Goal: Task Accomplishment & Management: Manage account settings

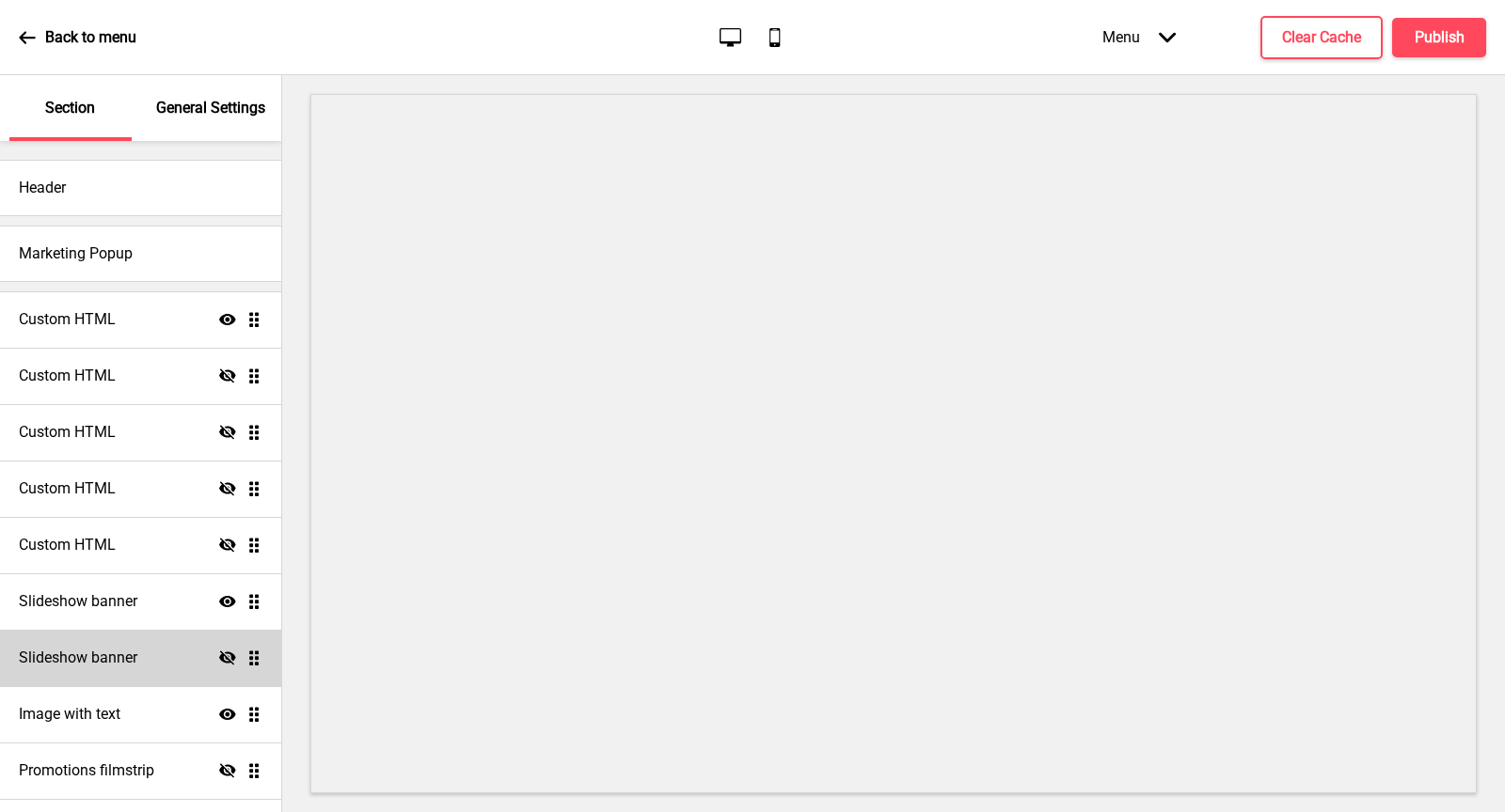
click at [99, 650] on h4 "Slideshow banner" at bounding box center [78, 658] width 119 height 21
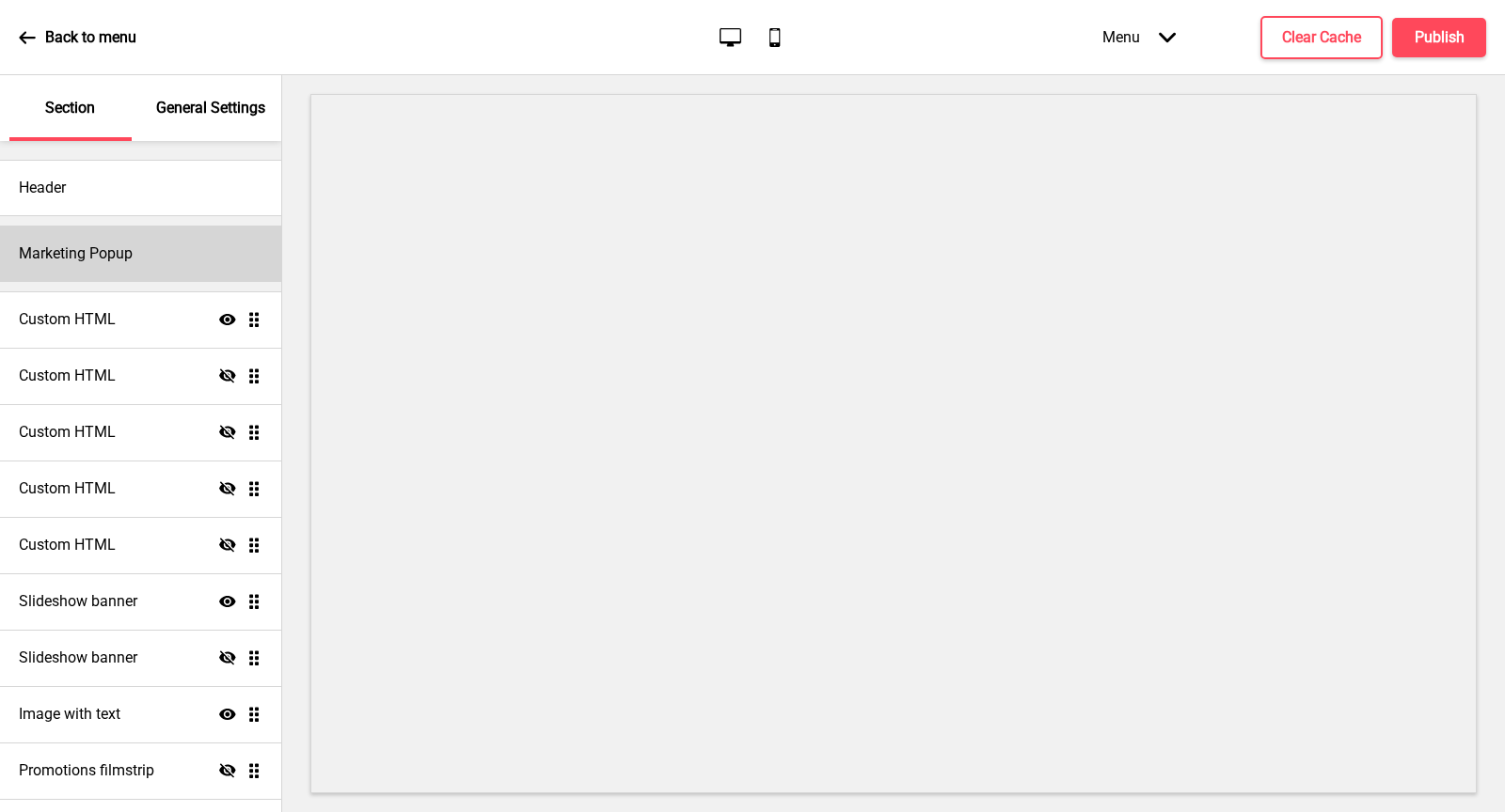
click at [136, 268] on div "Marketing Popup" at bounding box center [140, 254] width 281 height 56
click at [119, 245] on h4 "Marketing Popup" at bounding box center [76, 254] width 114 height 21
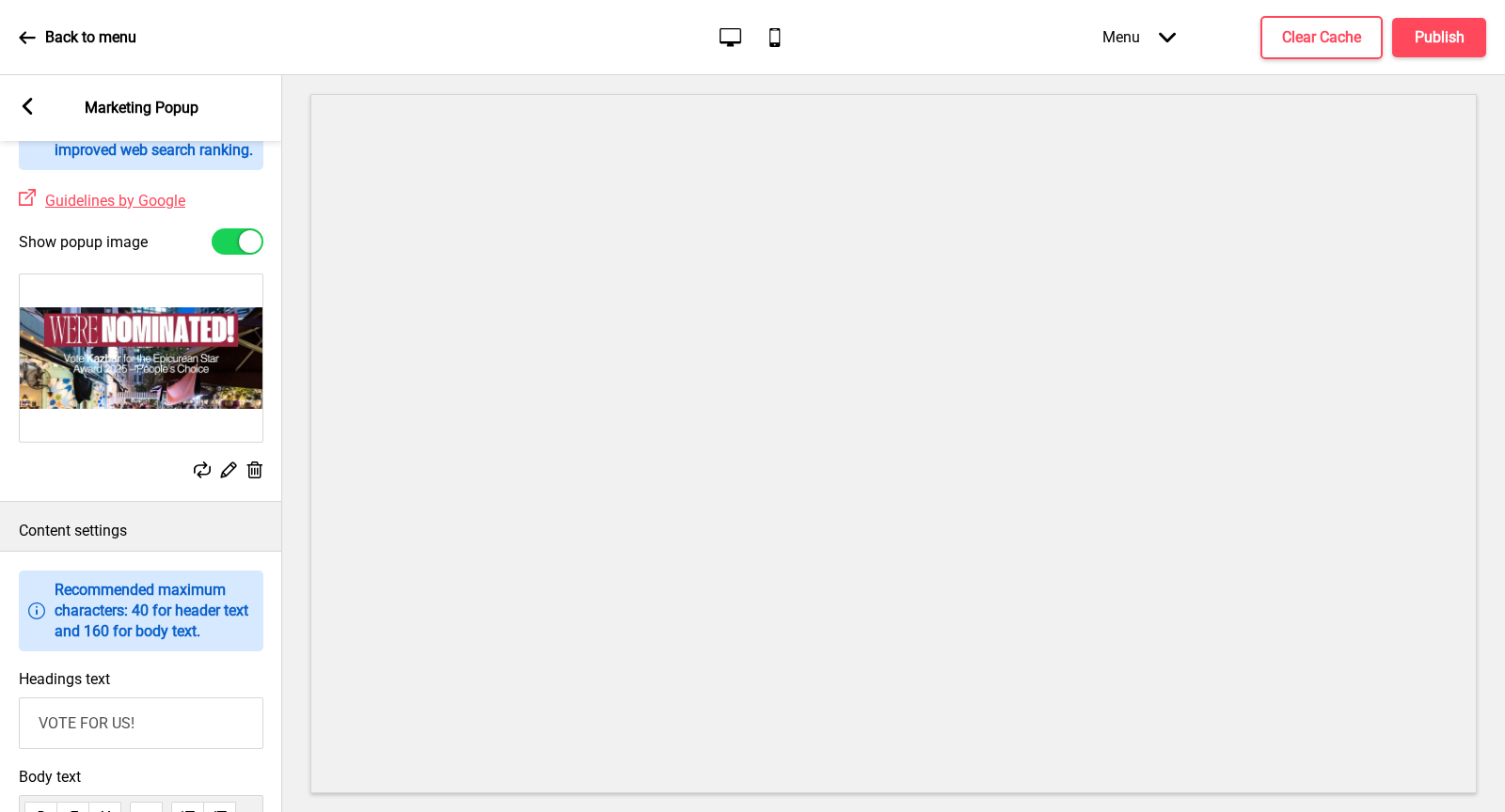
scroll to position [632, 0]
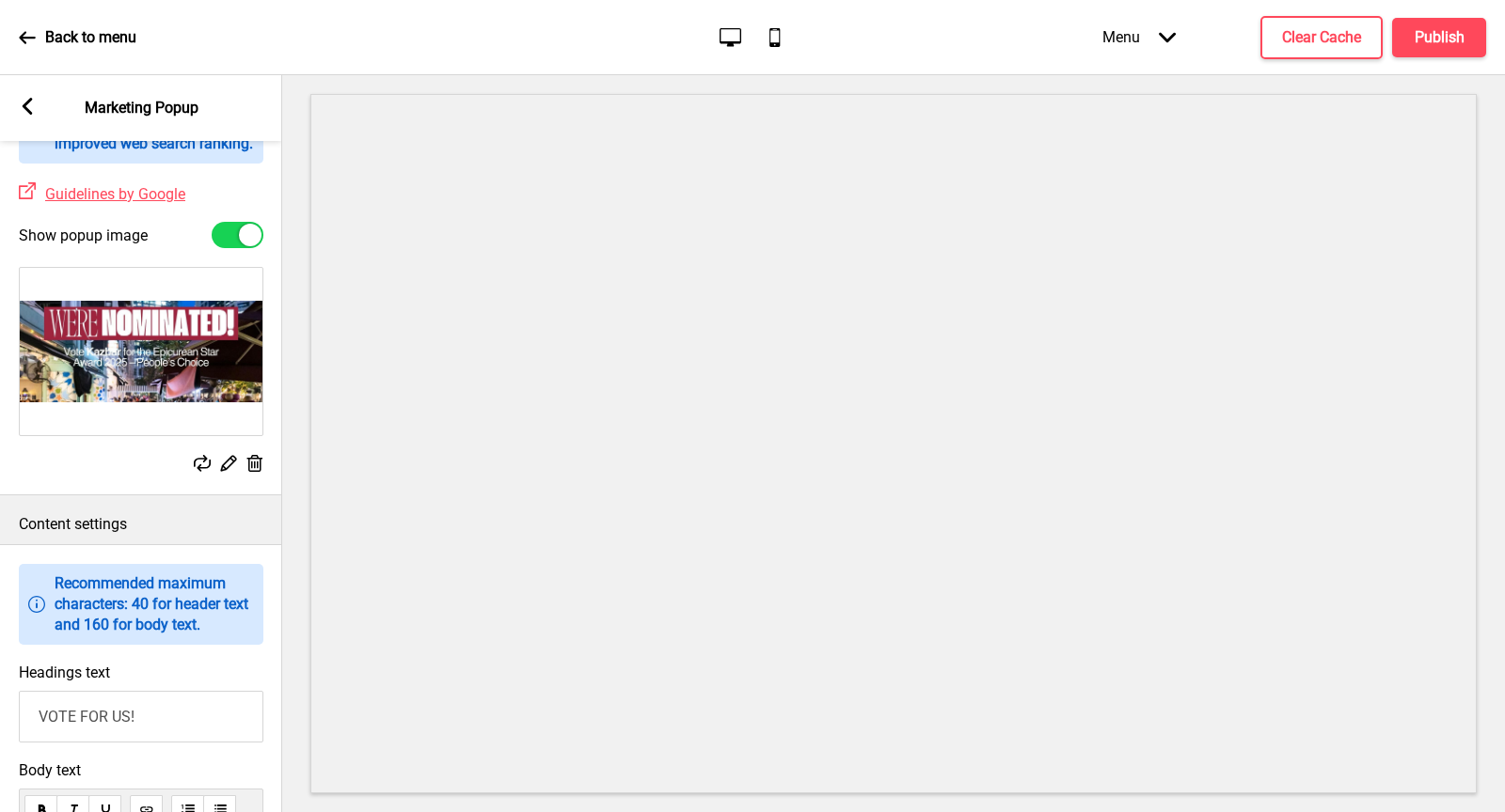
click at [252, 472] on icon at bounding box center [256, 463] width 16 height 17
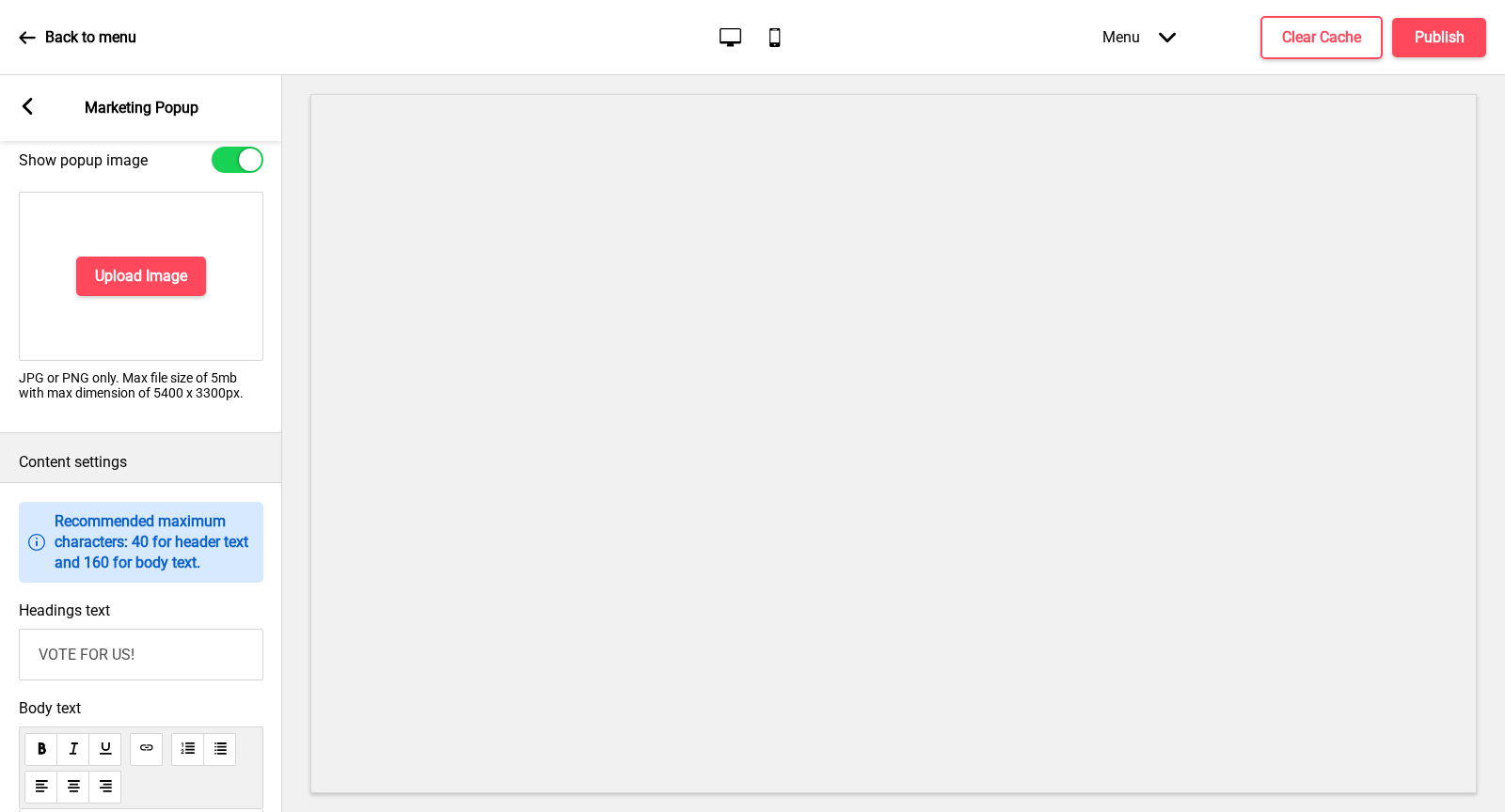
scroll to position [774, 0]
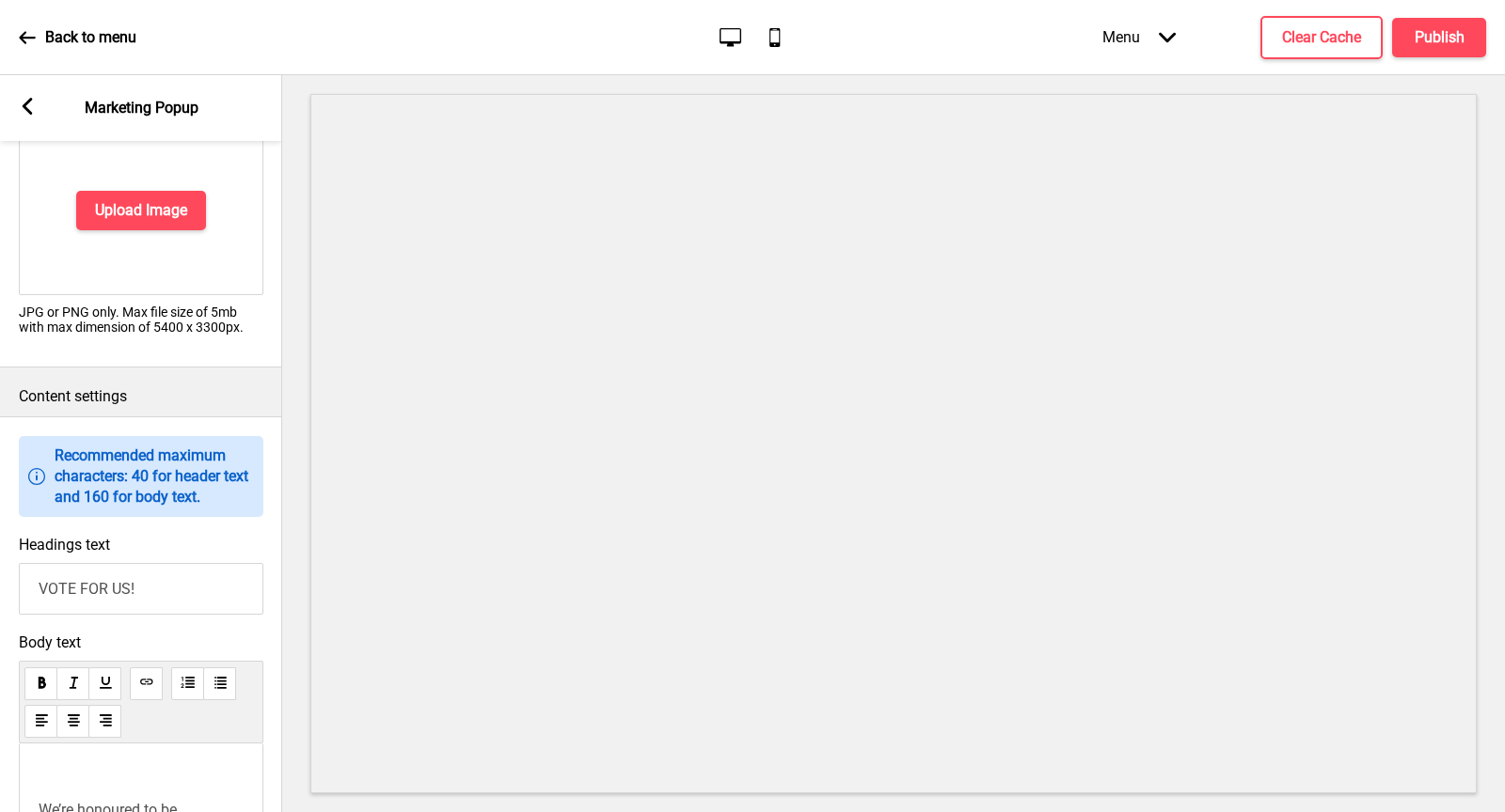
click at [165, 615] on input "VOTE FOR US!" at bounding box center [141, 589] width 245 height 52
drag, startPoint x: 33, startPoint y: 594, endPoint x: 128, endPoint y: 700, distance: 142.3
click at [130, 701] on div "Information Recommended maximum characters: 40 for header text and 160 for body…" at bounding box center [141, 744] width 282 height 656
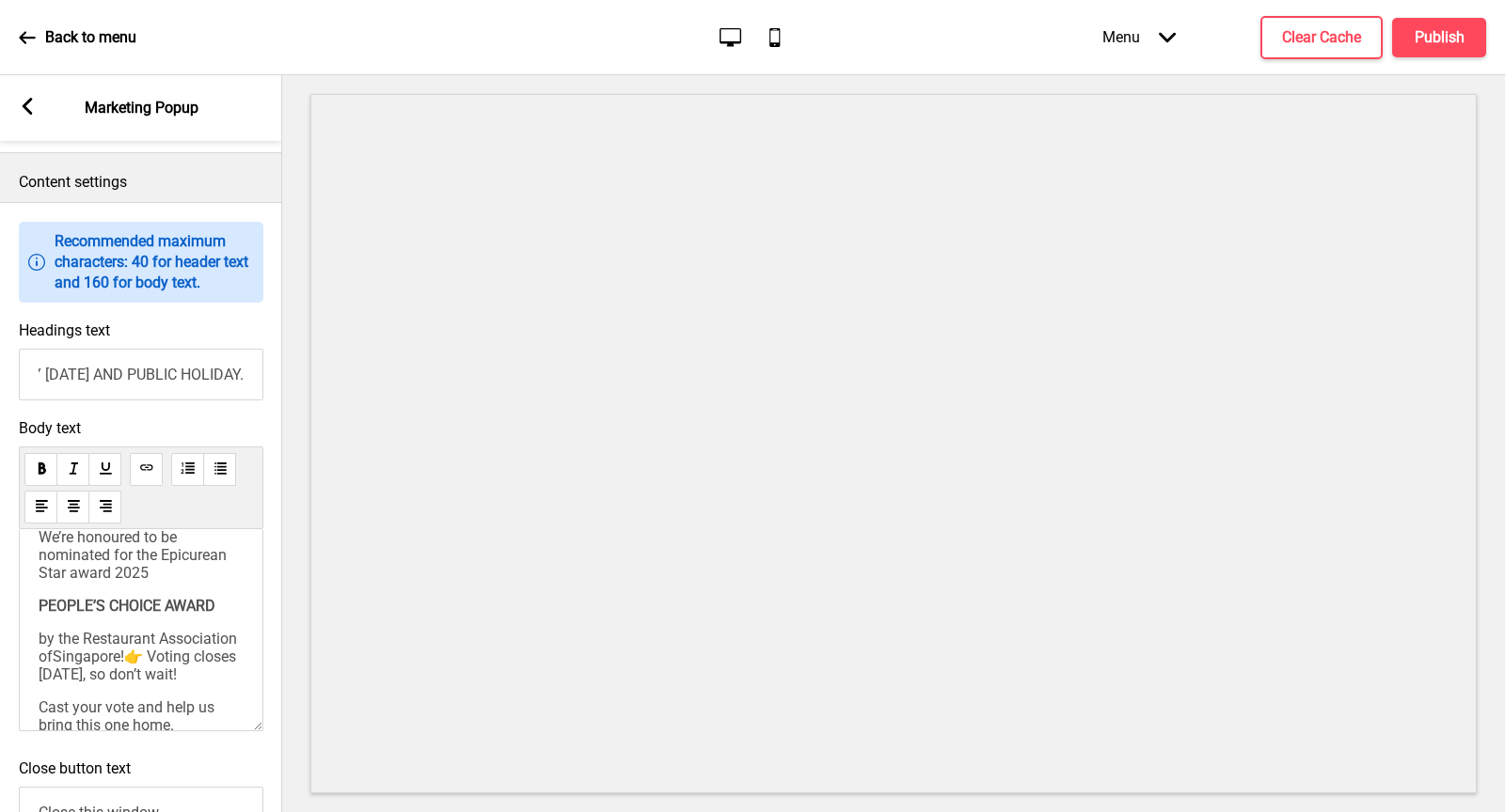
scroll to position [43, 0]
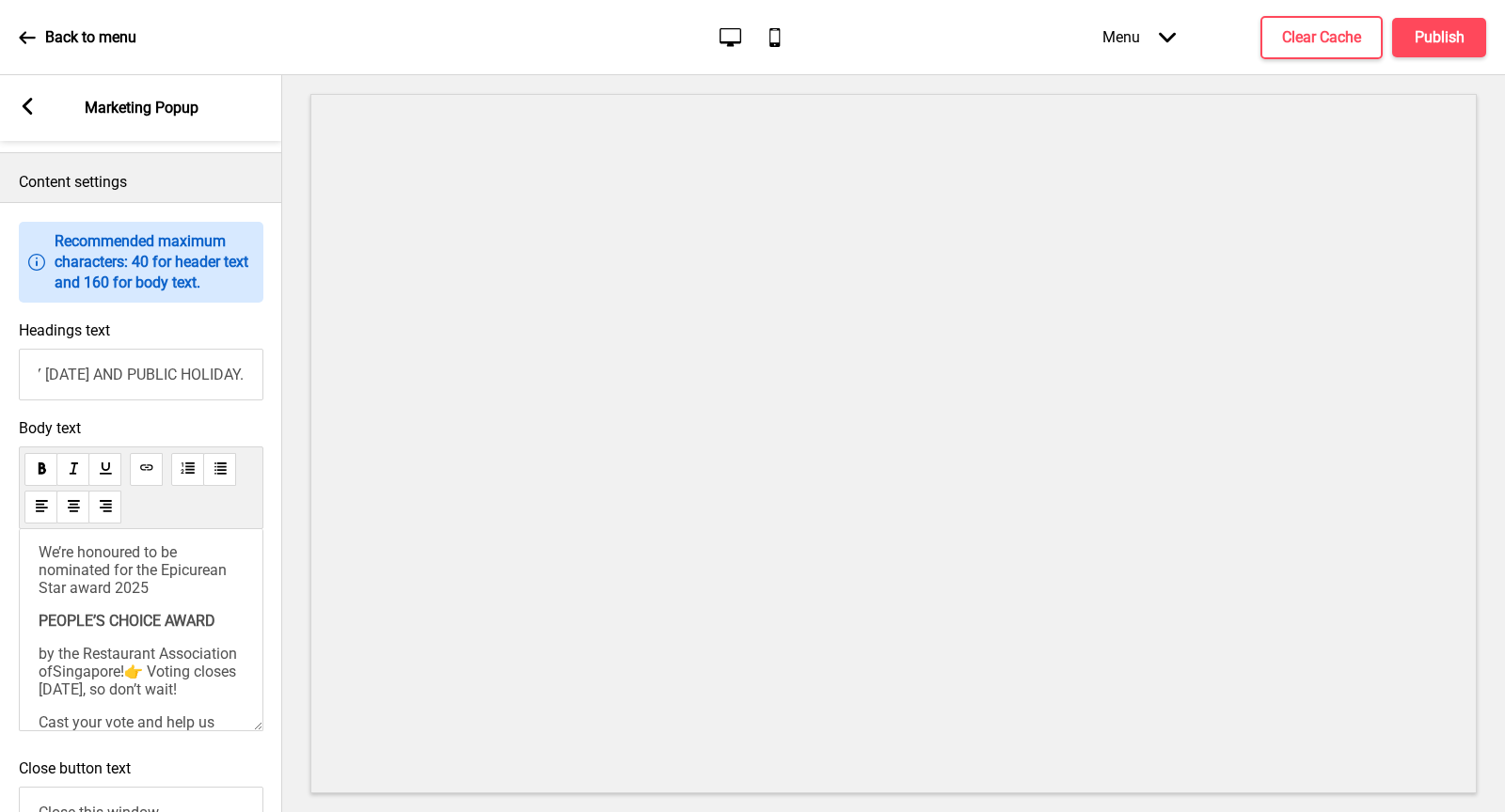
type input "KAZBAR IS CLOSED EVERY [DATE] AND PUBLIC HOLIDAY."
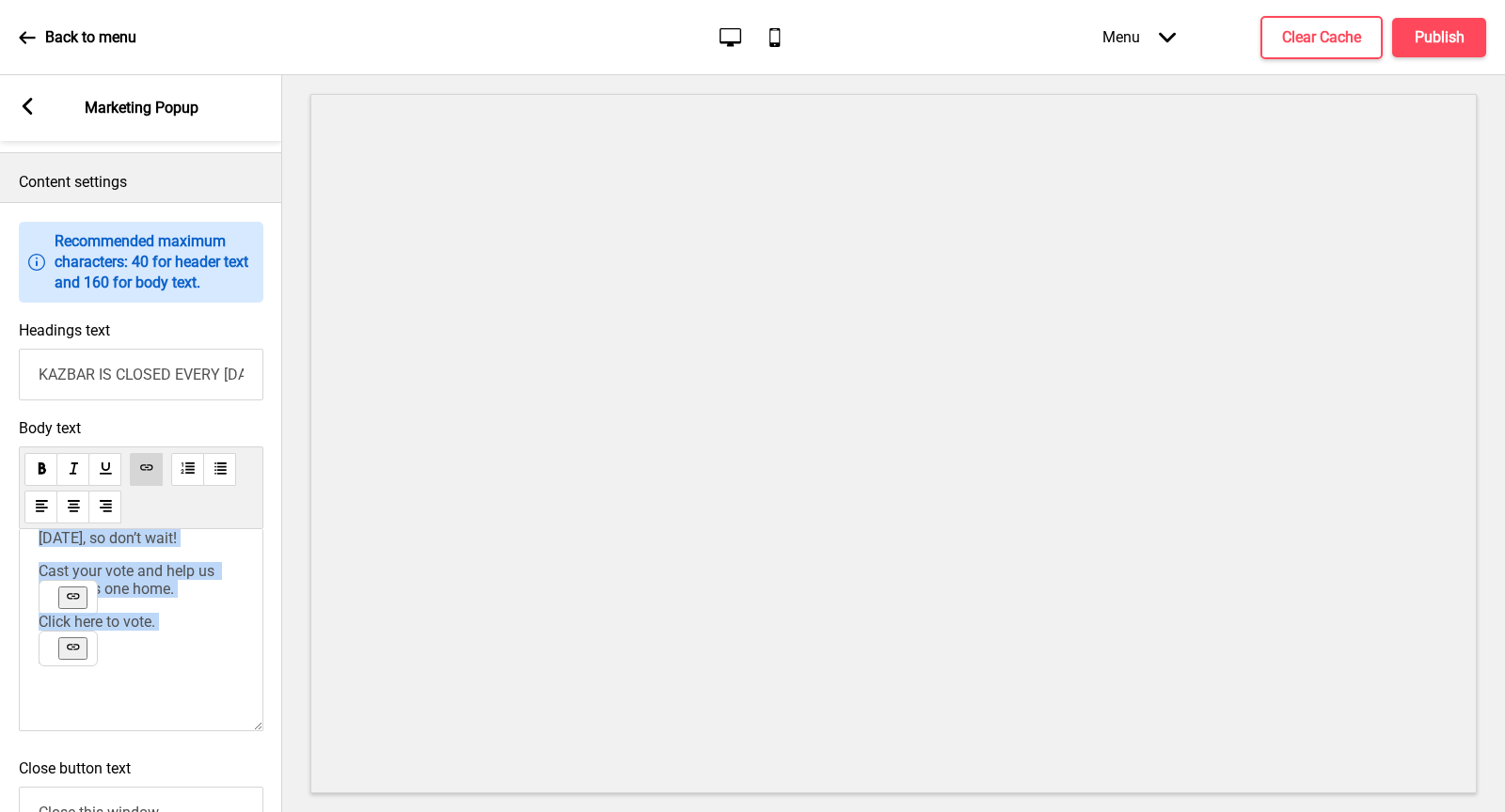
scroll to position [213, 0]
drag, startPoint x: 38, startPoint y: 568, endPoint x: 173, endPoint y: 774, distance: 246.3
click at [183, 780] on div "Information Recommended maximum characters: 40 for header text and 160 for body…" at bounding box center [141, 529] width 282 height 656
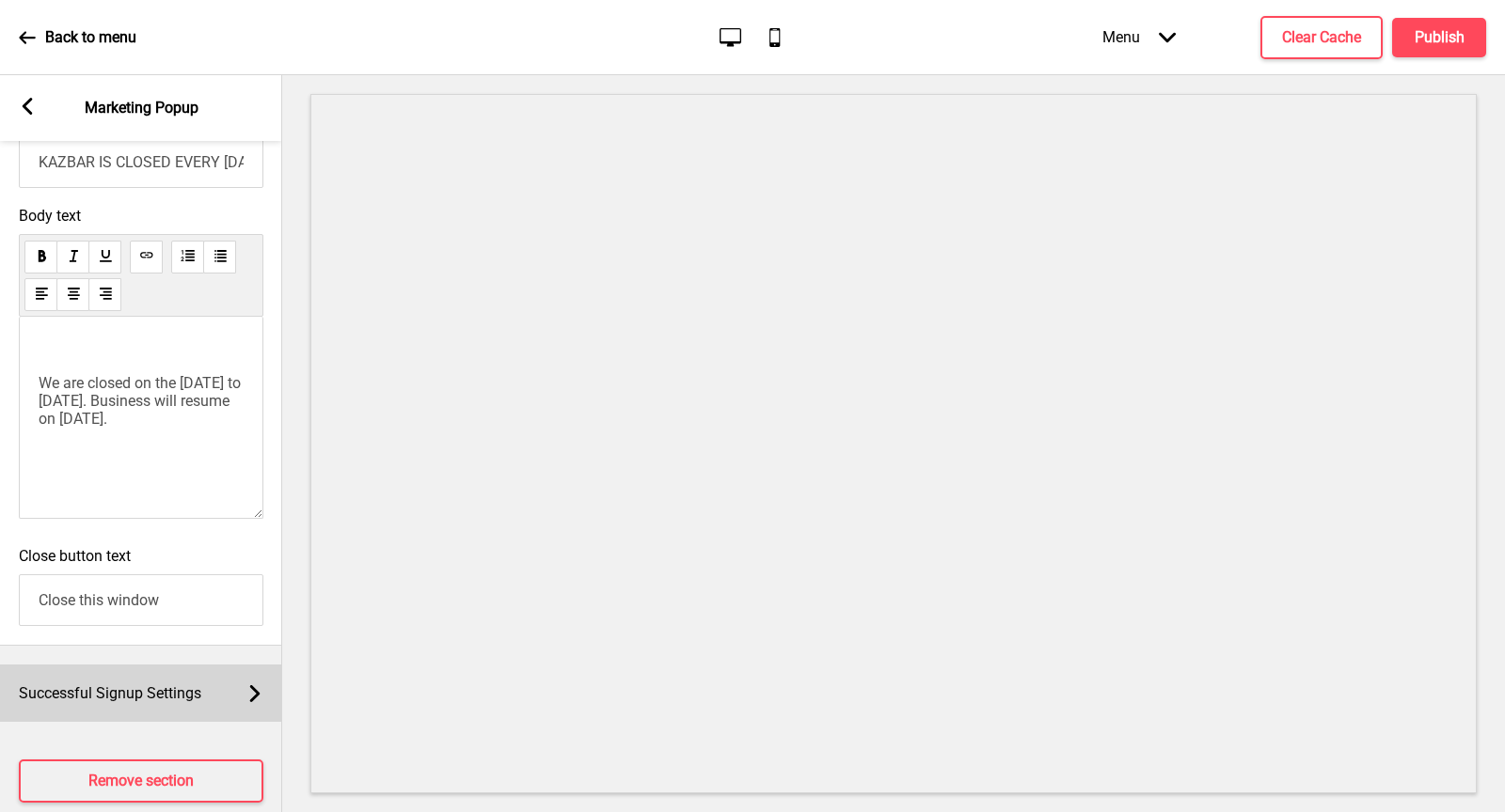
scroll to position [1242, 0]
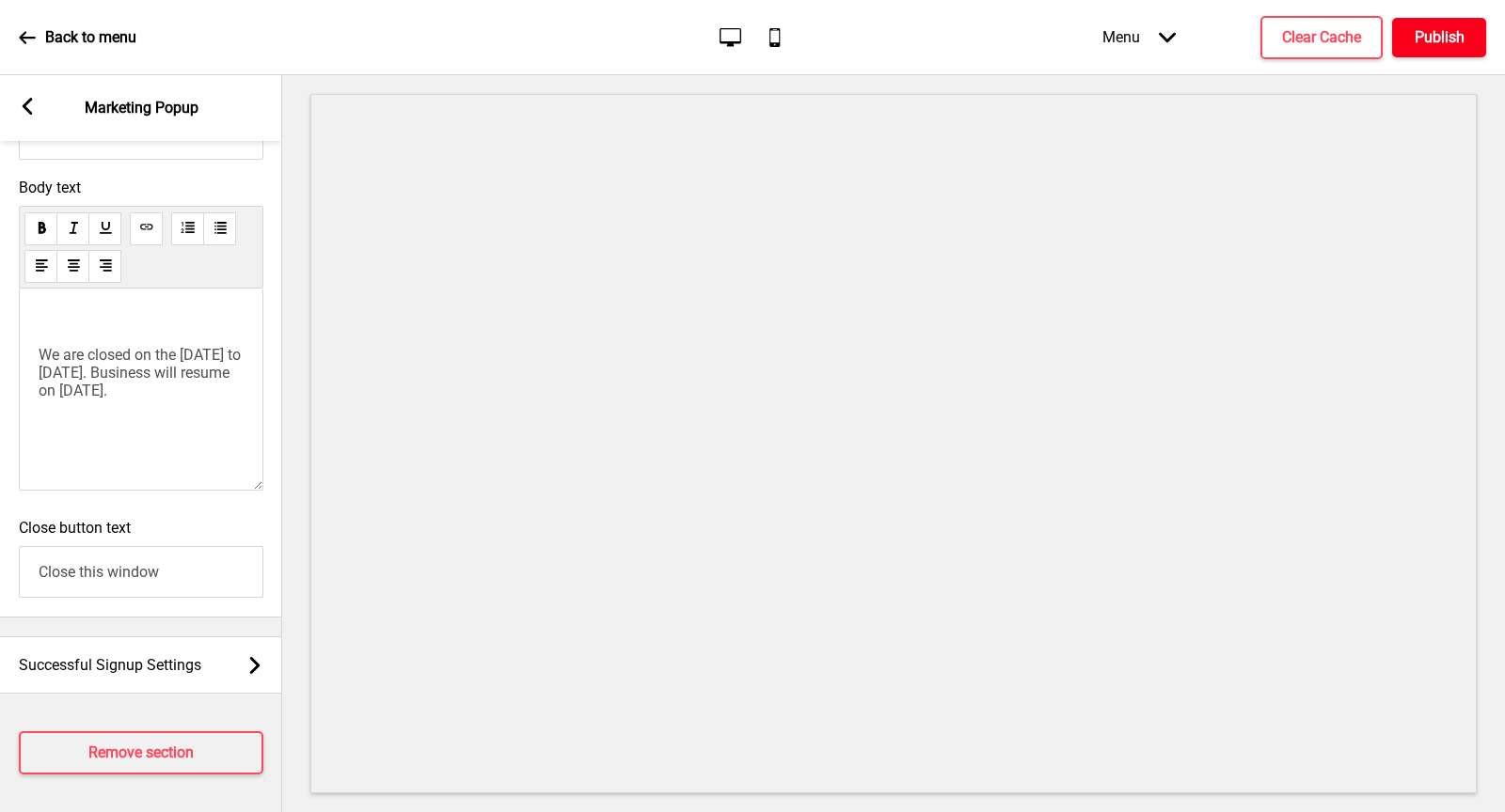
click at [1457, 35] on h4 "Publish" at bounding box center [1440, 37] width 50 height 21
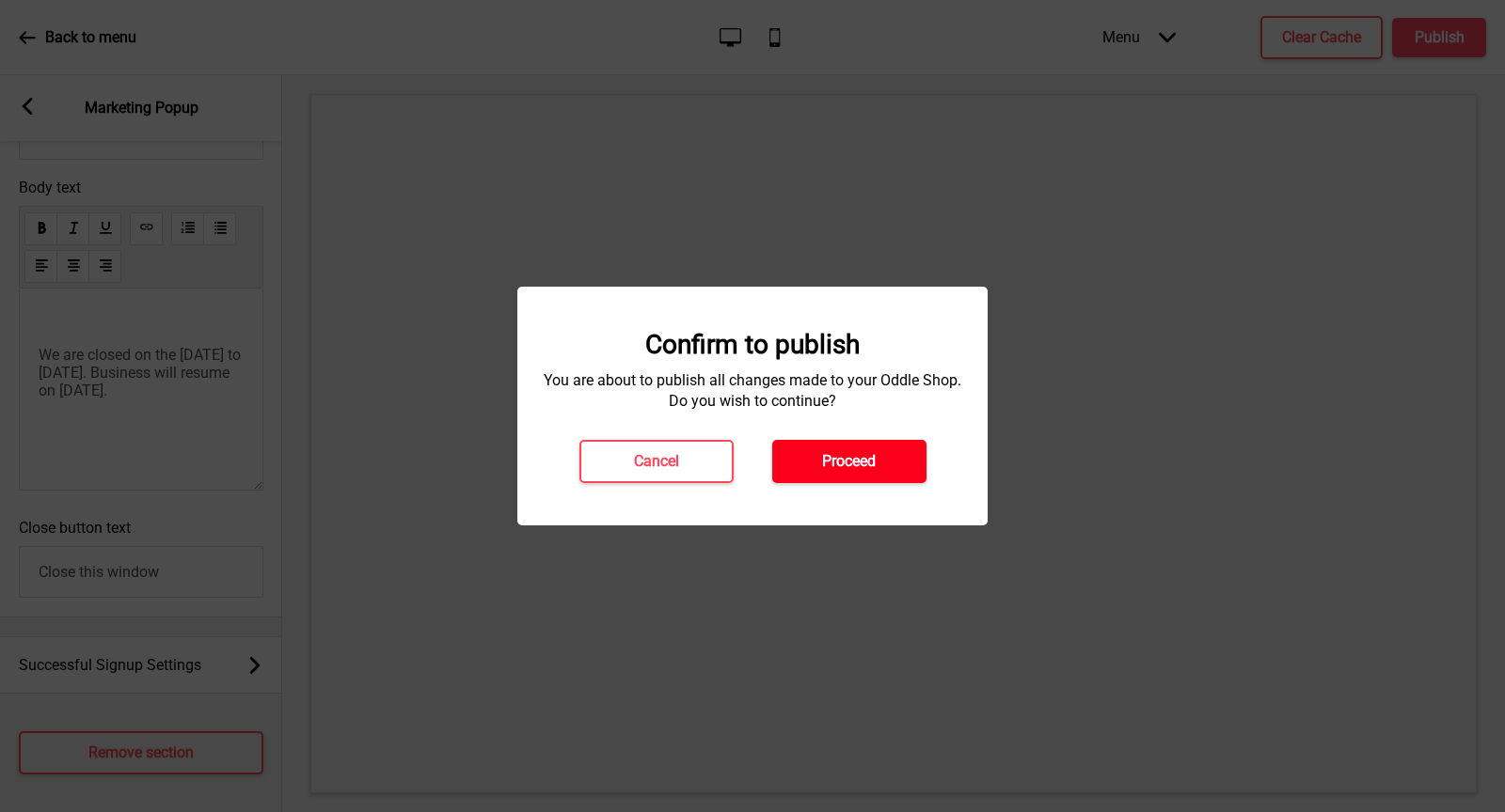
click at [822, 465] on h4 "Proceed" at bounding box center [849, 461] width 54 height 21
